Goal: Task Accomplishment & Management: Manage account settings

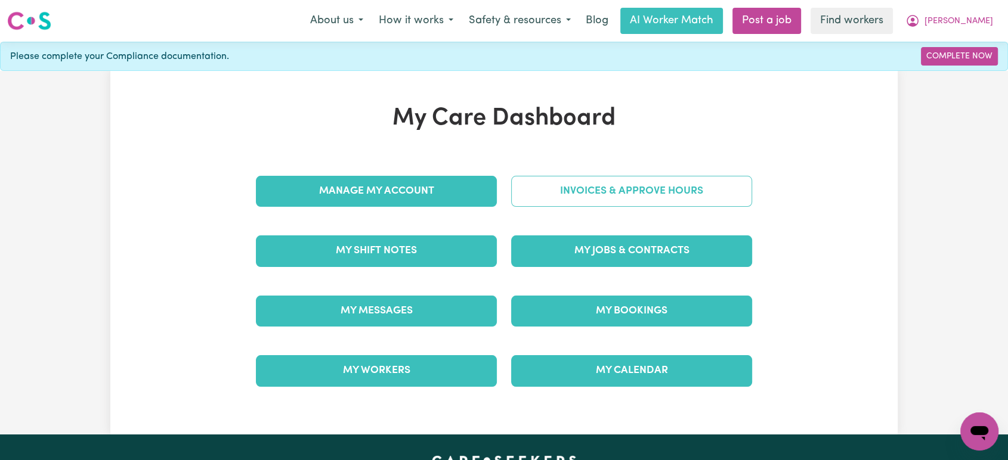
click at [582, 189] on link "Invoices & Approve Hours" at bounding box center [631, 191] width 241 height 31
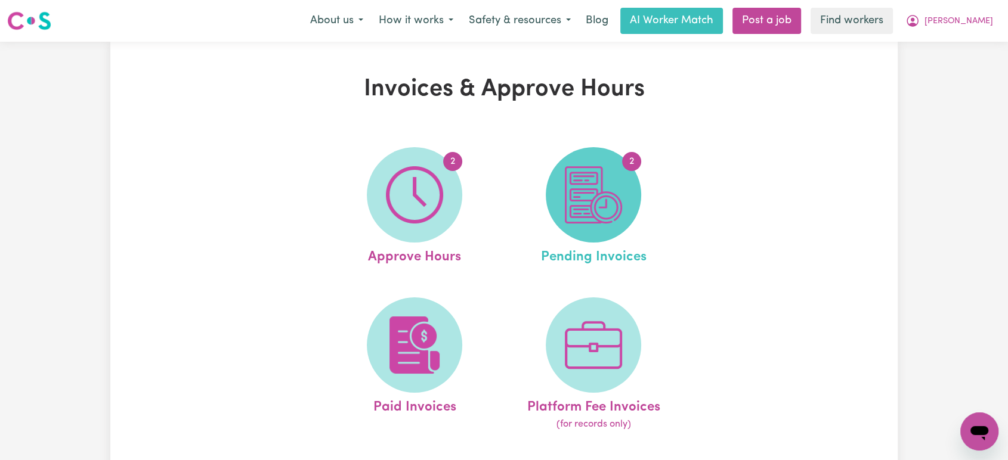
click at [584, 179] on img at bounding box center [593, 194] width 57 height 57
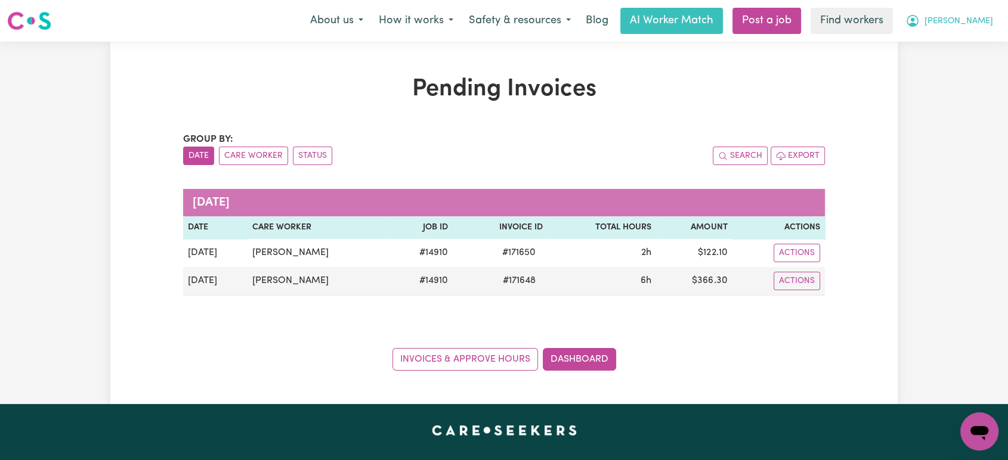
click at [988, 21] on span "[PERSON_NAME]" at bounding box center [959, 21] width 69 height 13
click at [988, 59] on link "Logout" at bounding box center [953, 68] width 94 height 23
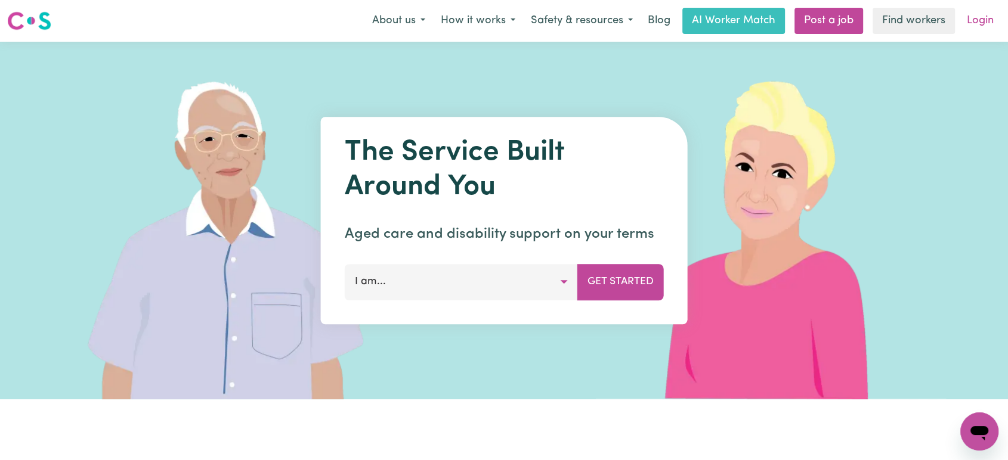
click at [969, 22] on link "Login" at bounding box center [980, 21] width 41 height 26
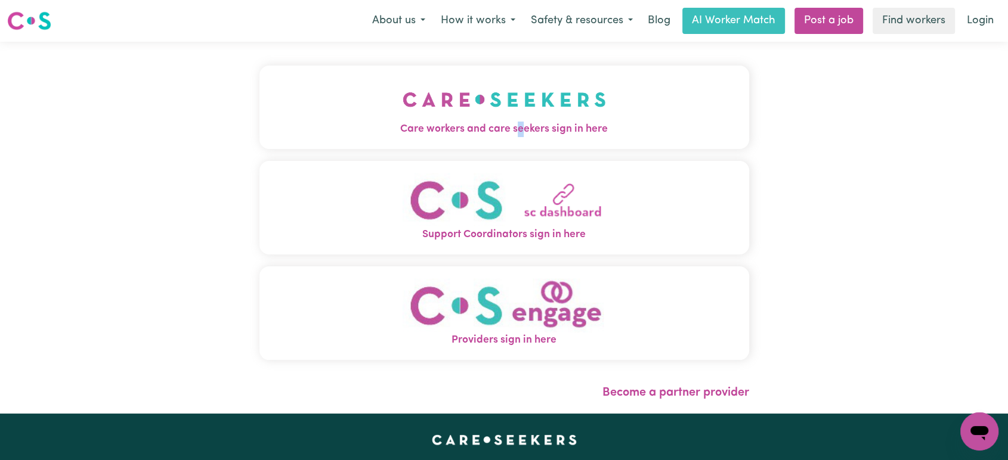
click at [464, 152] on div "Care workers and care seekers sign in here Support Coordinators sign in here Pr…" at bounding box center [504, 219] width 490 height 307
click at [460, 137] on button "Care workers and care seekers sign in here" at bounding box center [504, 108] width 490 height 84
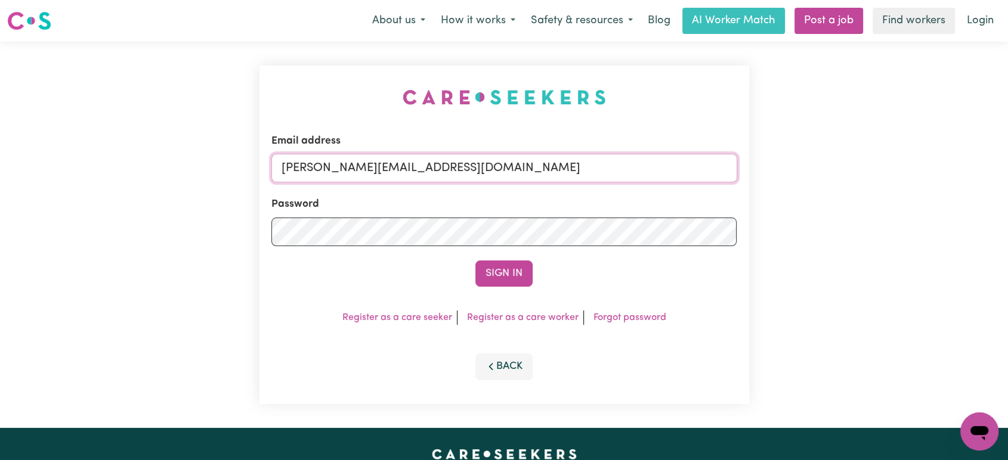
click at [555, 168] on input "[PERSON_NAME][EMAIL_ADDRESS][DOMAIN_NAME]" at bounding box center [504, 168] width 466 height 29
drag, startPoint x: 539, startPoint y: 173, endPoint x: 344, endPoint y: 176, distance: 195.7
click at [344, 176] on input "[EMAIL_ADDRESS][DOMAIN_NAME]" at bounding box center [504, 168] width 466 height 29
type input "[EMAIL_ADDRESS][DOMAIN_NAME]"
click at [511, 276] on button "Sign In" at bounding box center [503, 274] width 57 height 26
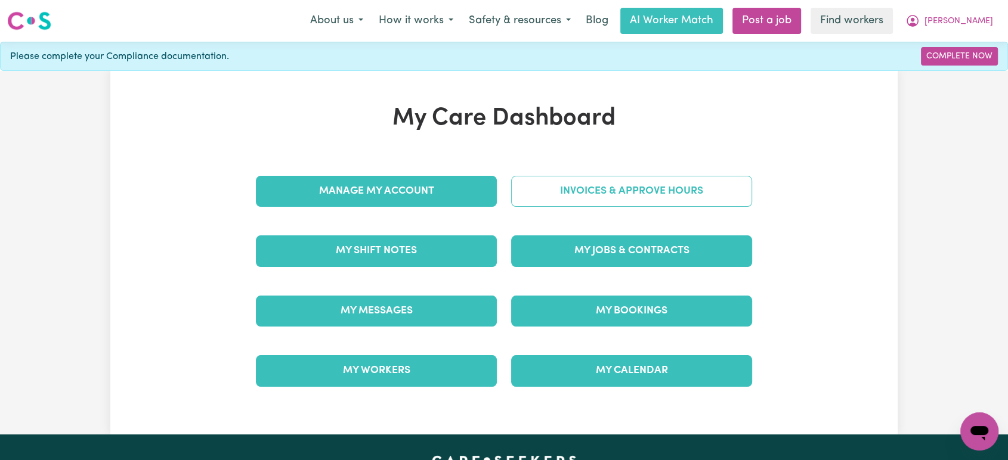
click at [565, 191] on link "Invoices & Approve Hours" at bounding box center [631, 191] width 241 height 31
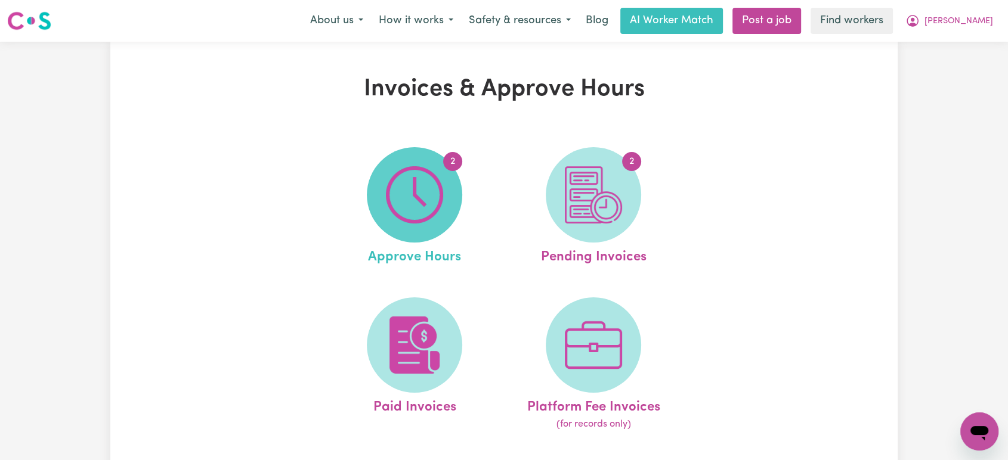
click at [398, 199] on img at bounding box center [414, 194] width 57 height 57
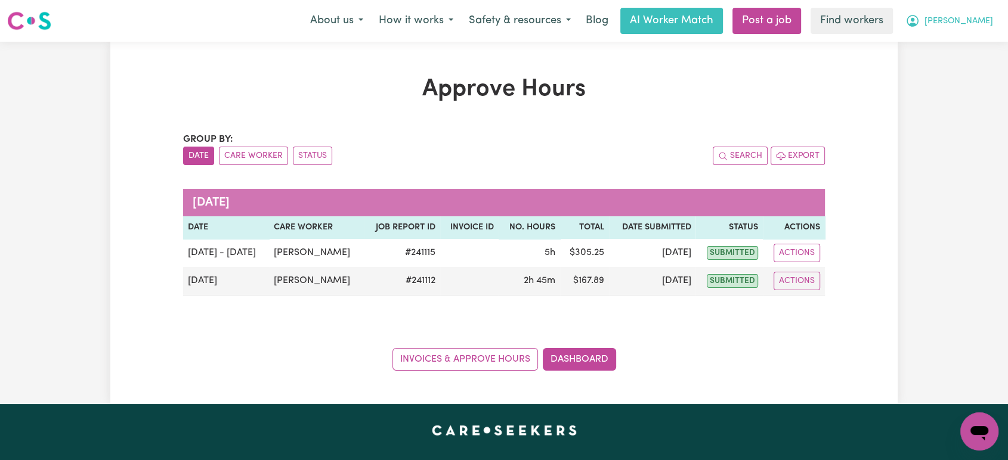
click at [978, 24] on button "[PERSON_NAME]" at bounding box center [949, 20] width 103 height 25
click at [971, 76] on link "Logout" at bounding box center [953, 68] width 94 height 23
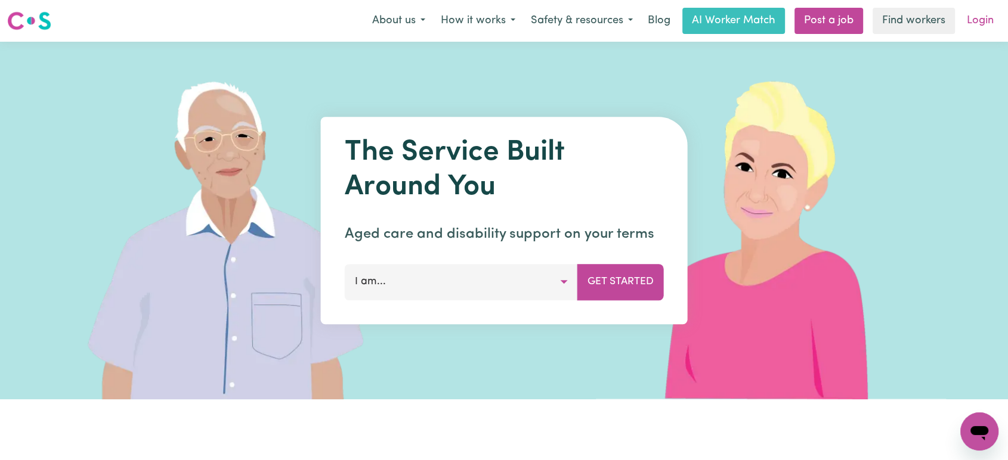
click at [985, 27] on link "Login" at bounding box center [980, 21] width 41 height 26
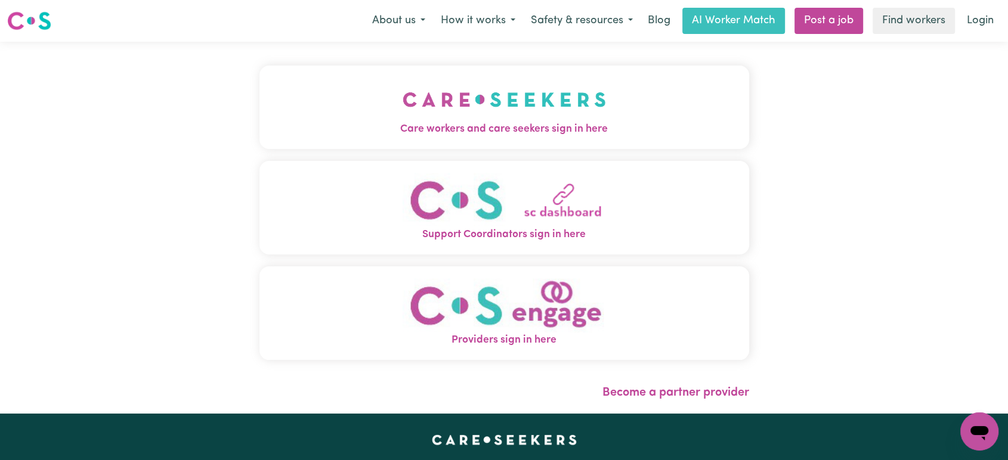
click at [410, 103] on img "Care workers and care seekers sign in here" at bounding box center [504, 100] width 203 height 44
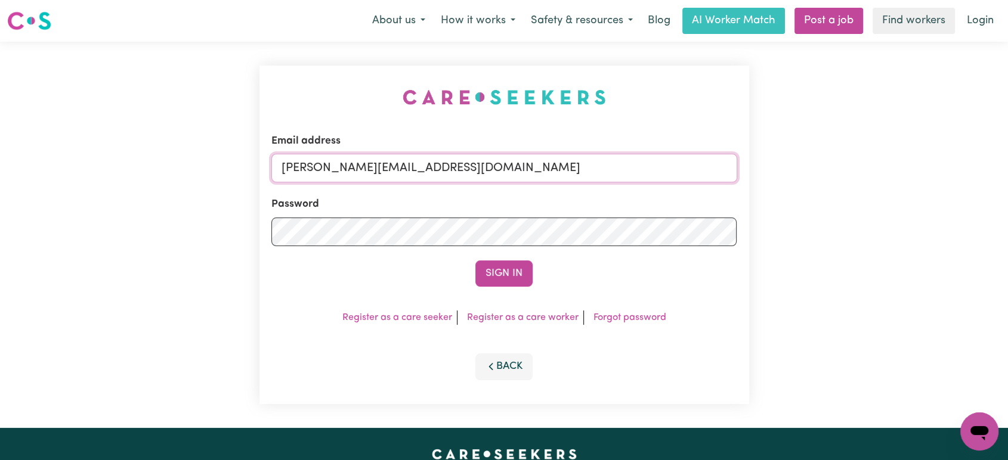
drag, startPoint x: 523, startPoint y: 169, endPoint x: 522, endPoint y: 182, distance: 12.6
click at [523, 169] on input "[PERSON_NAME][EMAIL_ADDRESS][DOMAIN_NAME]" at bounding box center [504, 168] width 466 height 29
drag, startPoint x: 509, startPoint y: 171, endPoint x: 345, endPoint y: 172, distance: 164.0
click at [345, 172] on input "[EMAIL_ADDRESS][DOMAIN_NAME]" at bounding box center [504, 168] width 466 height 29
type input "[EMAIL_ADDRESS][DOMAIN_NAME]"
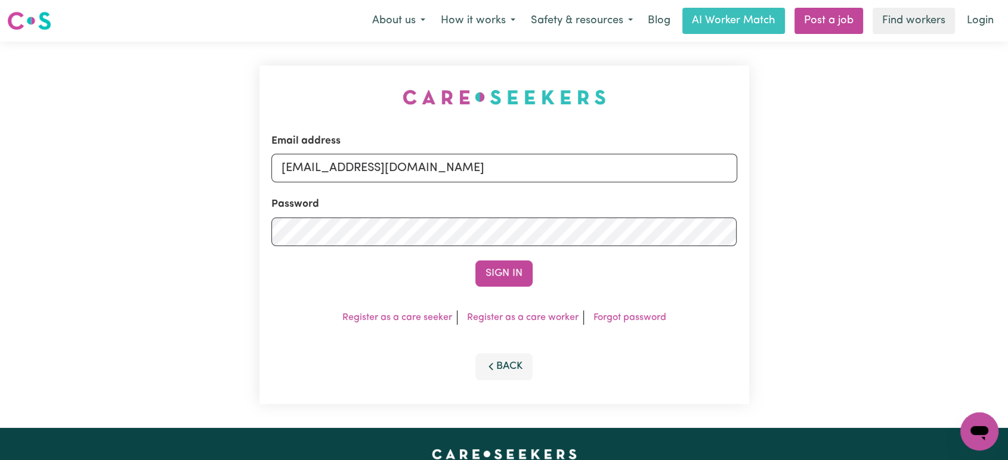
click at [494, 270] on button "Sign In" at bounding box center [503, 274] width 57 height 26
